Goal: Navigation & Orientation: Find specific page/section

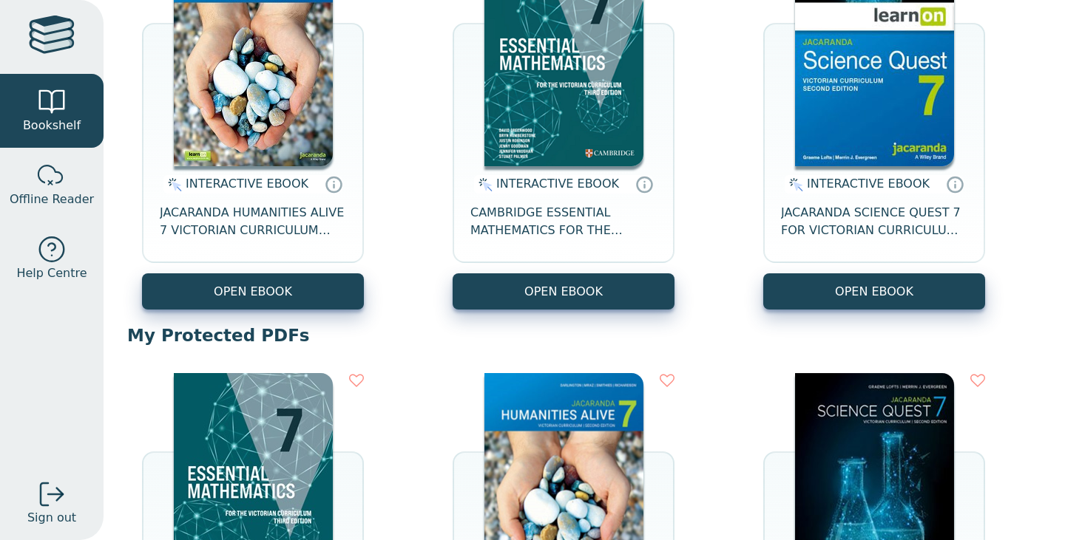
scroll to position [261, 0]
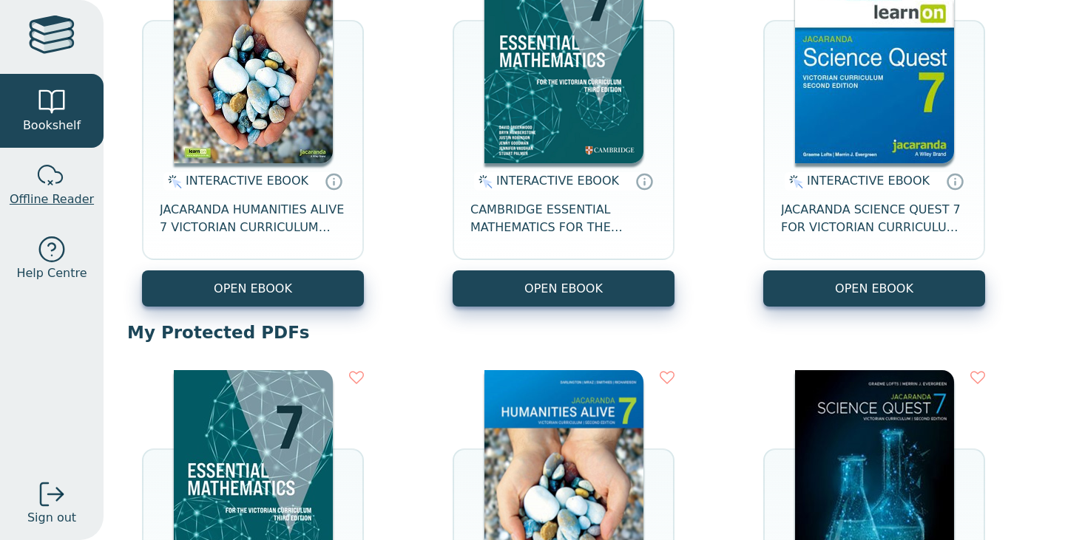
drag, startPoint x: 47, startPoint y: 162, endPoint x: 18, endPoint y: 191, distance: 40.8
click at [18, 191] on span "Offline Reader" at bounding box center [52, 200] width 84 height 18
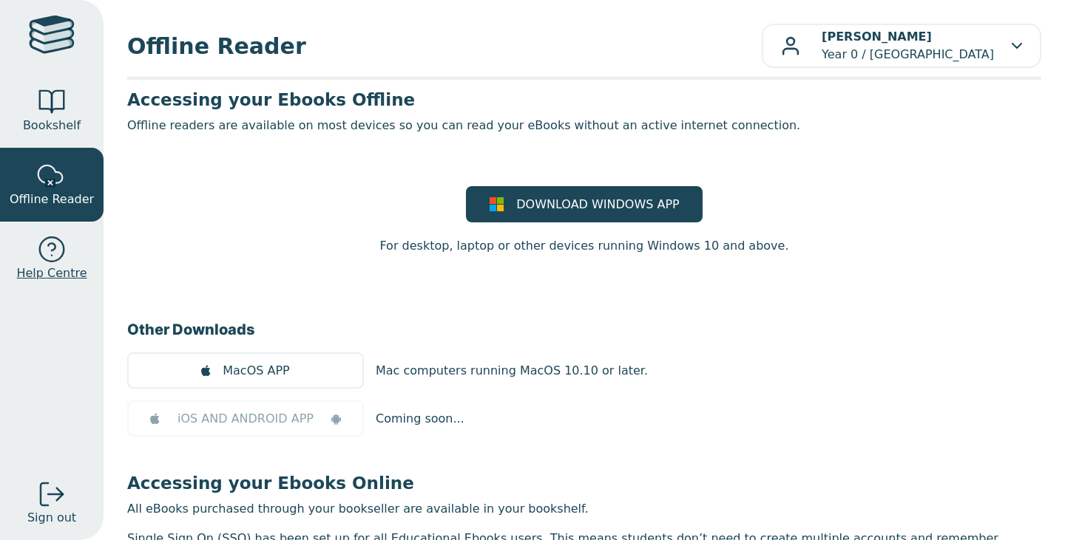
click at [61, 249] on div at bounding box center [52, 250] width 30 height 30
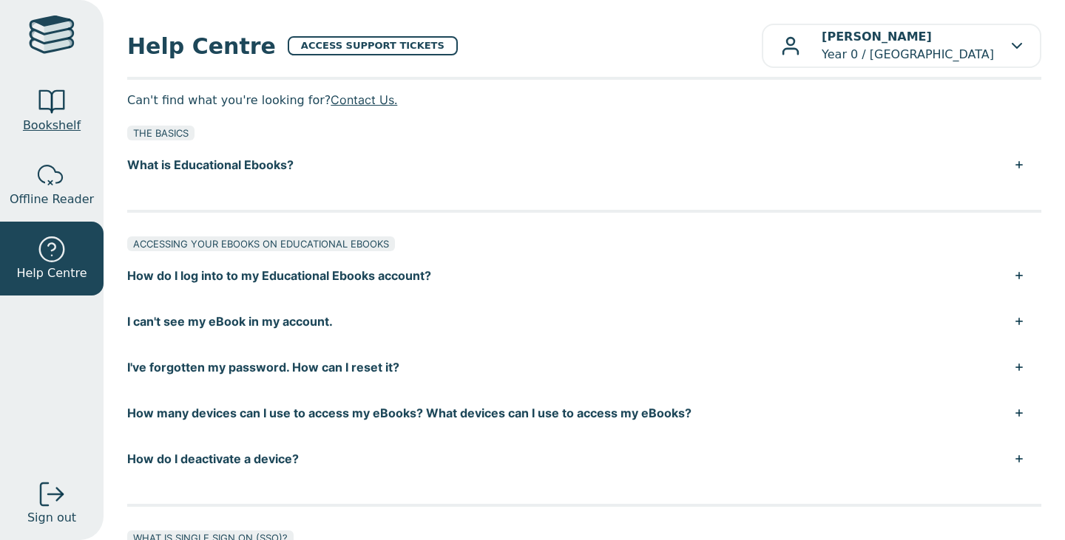
click at [41, 121] on span "Bookshelf" at bounding box center [52, 126] width 58 height 18
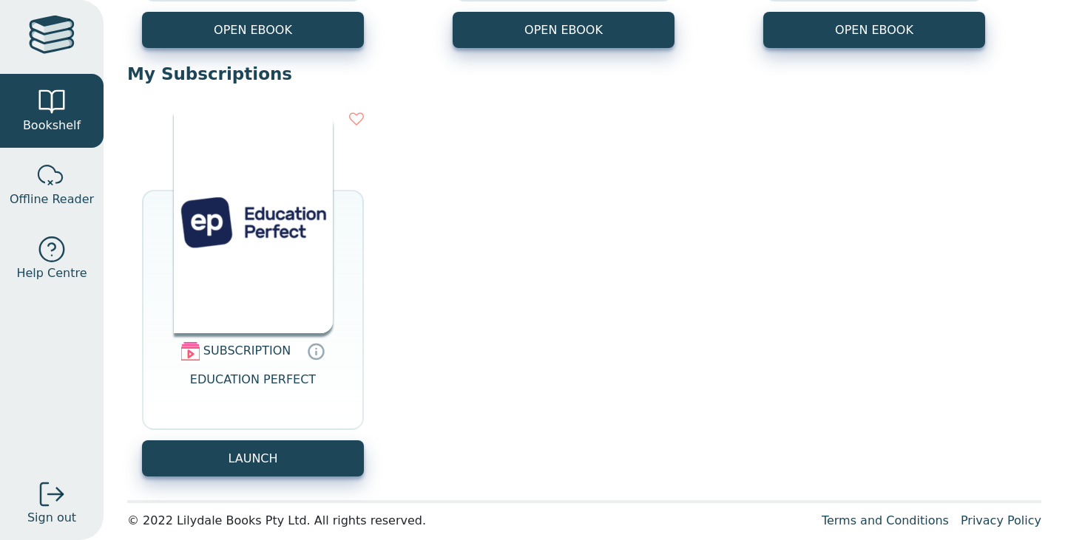
scroll to position [962, 0]
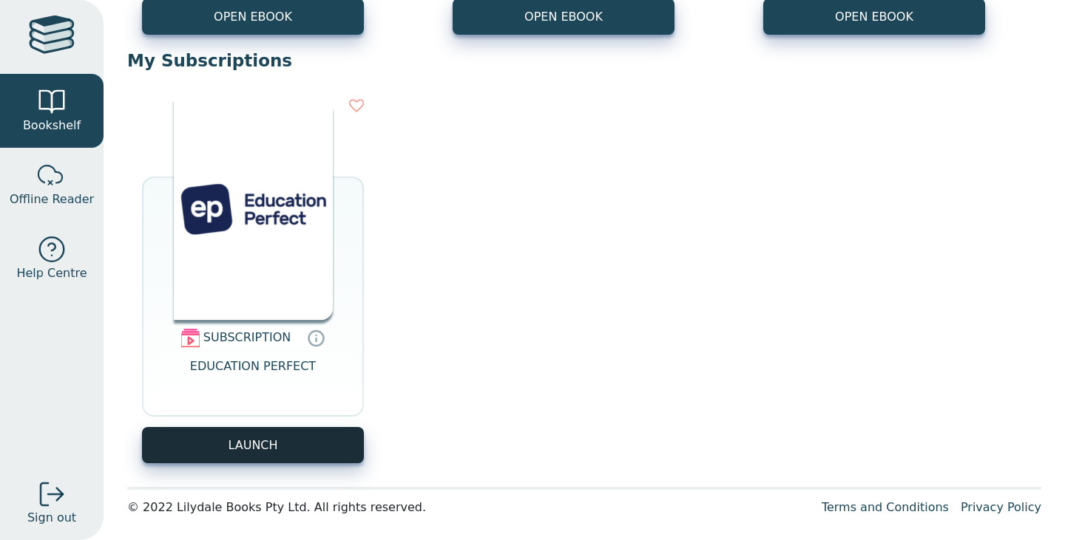
click at [314, 445] on button "LAUNCH" at bounding box center [253, 445] width 222 height 36
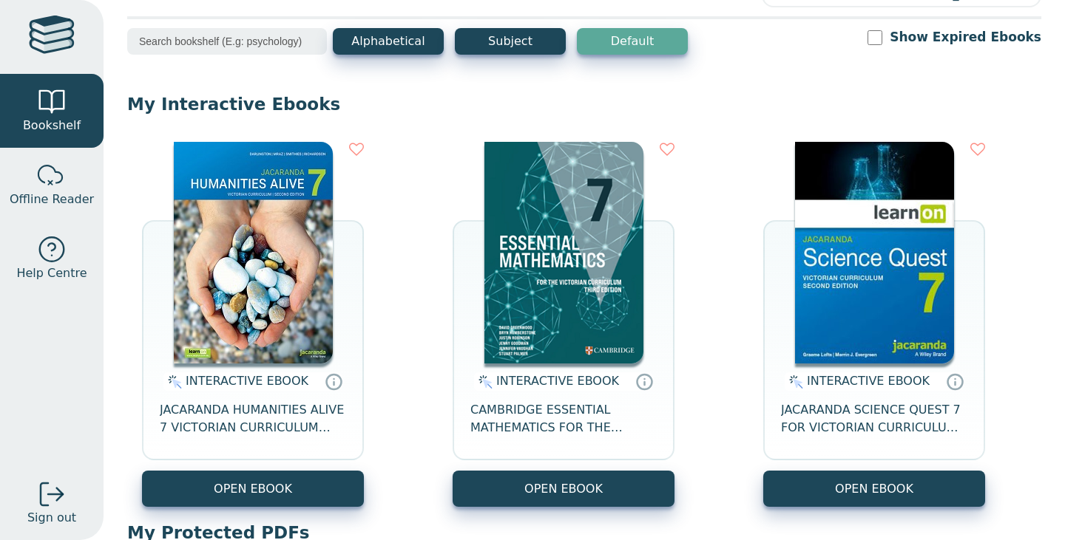
scroll to position [0, 0]
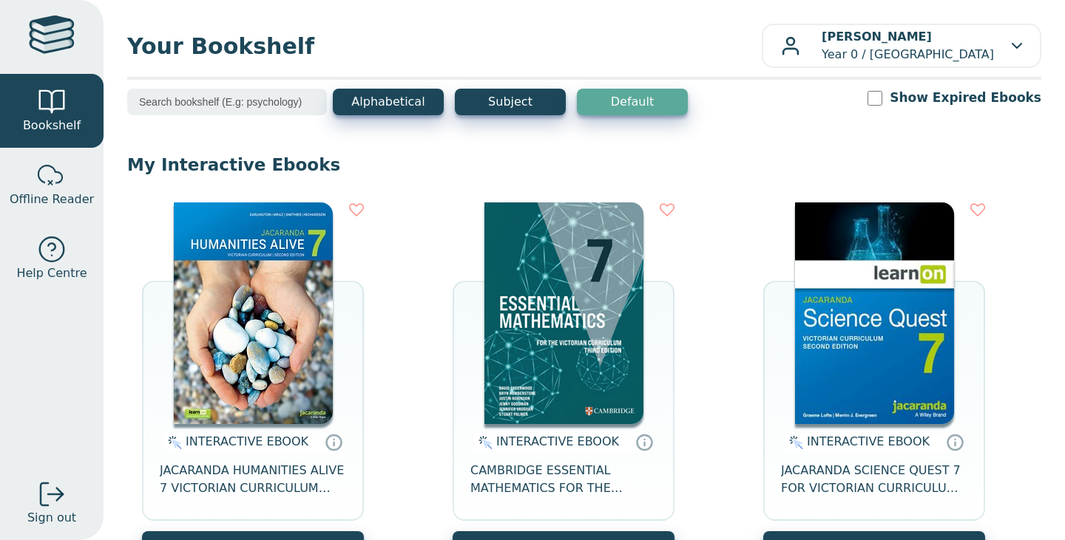
click at [597, 276] on img at bounding box center [563, 314] width 159 height 222
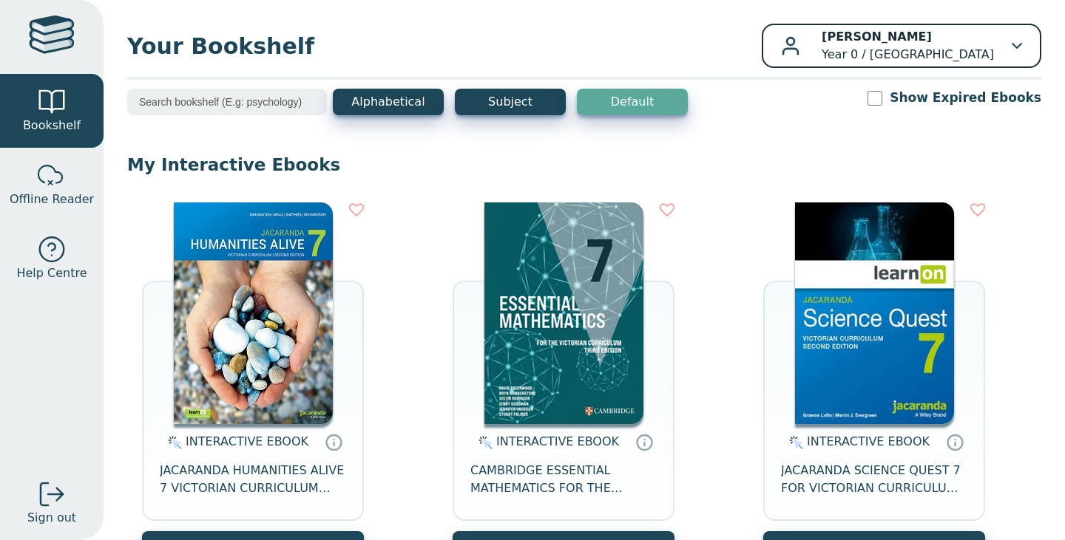
click at [821, 50] on p "Charli Nguyen Year 0 / Rowville Secondary College" at bounding box center [907, 45] width 172 height 35
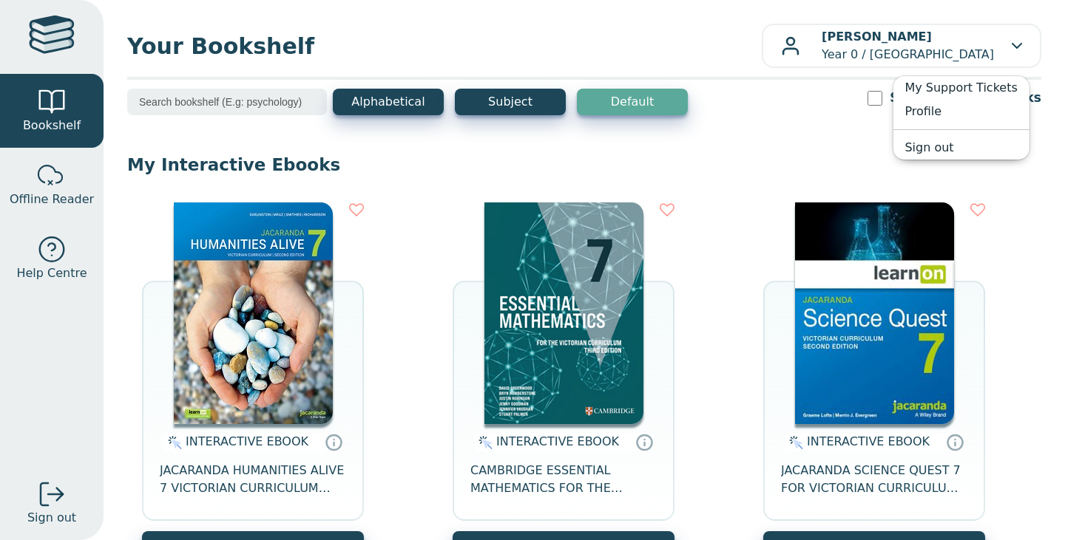
click at [837, 130] on div "Alphabetical Subject Default Show Expired Ebooks" at bounding box center [584, 112] width 914 height 46
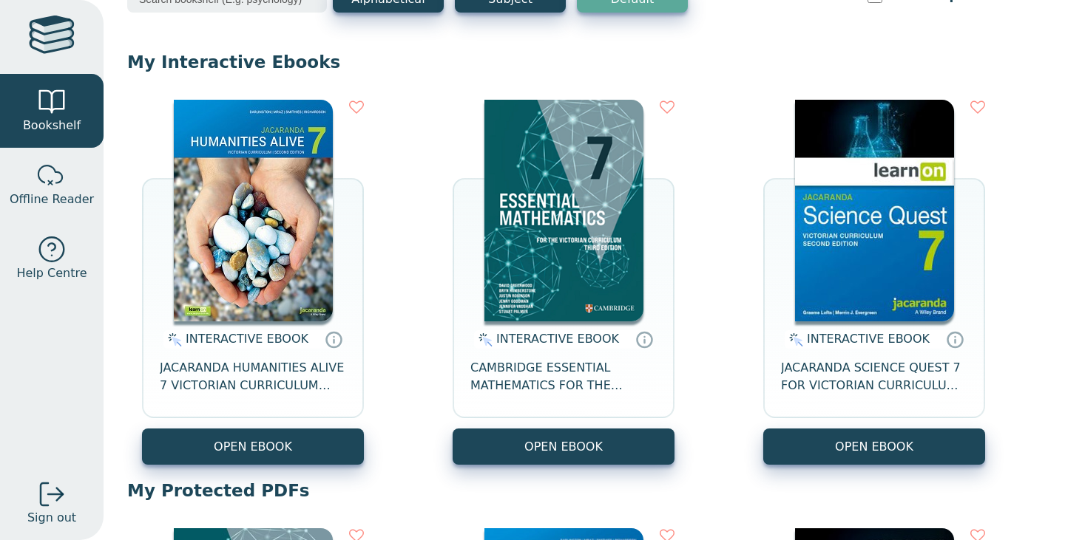
scroll to position [101, 0]
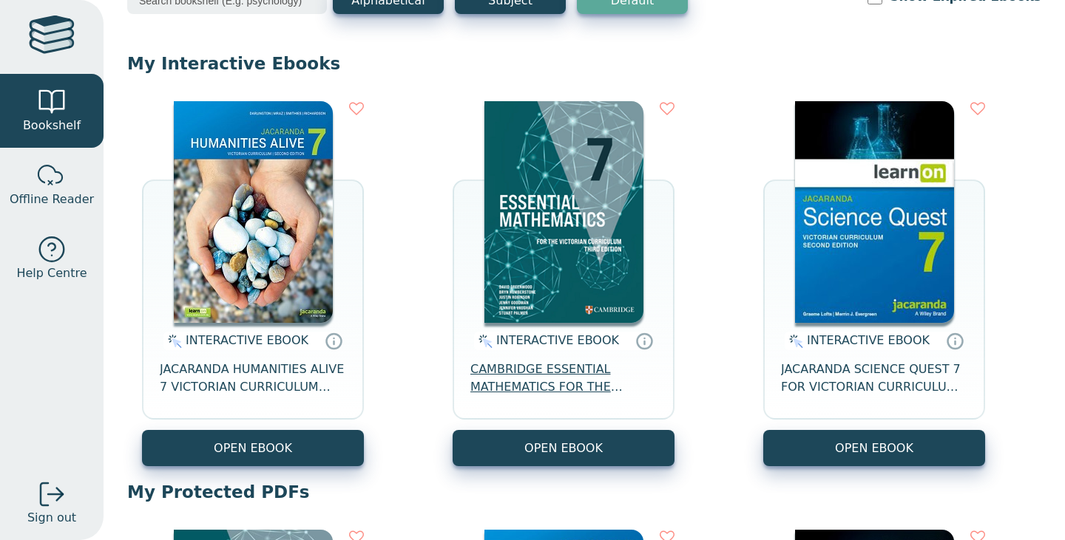
click at [574, 387] on span "CAMBRIDGE ESSENTIAL MATHEMATICS FOR THE VICTORIAN CURRICULUM YEAR 7 EBOOK 3E" at bounding box center [563, 378] width 186 height 35
